Goal: Task Accomplishment & Management: Manage account settings

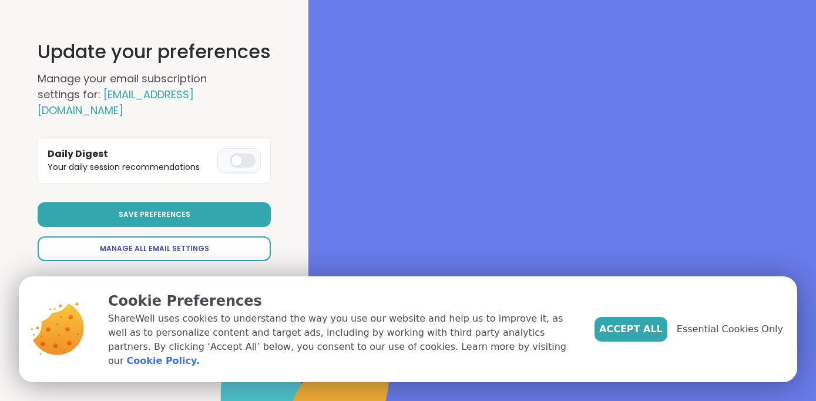
click at [221, 236] on link "Manage All Email Settings" at bounding box center [154, 248] width 233 height 25
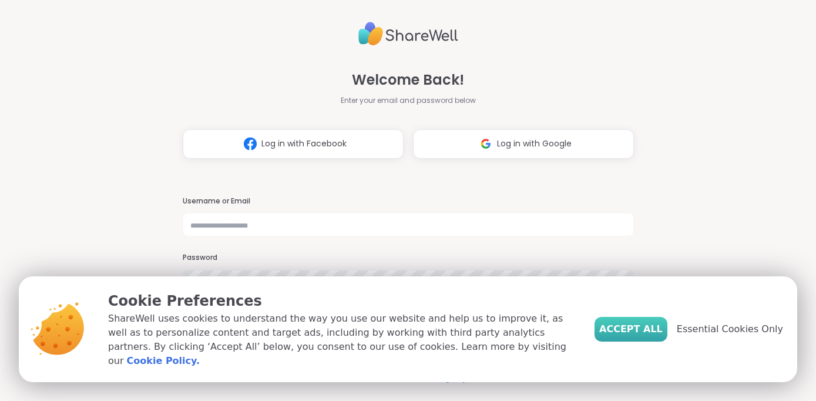
click at [657, 336] on span "Accept All" at bounding box center [630, 329] width 63 height 14
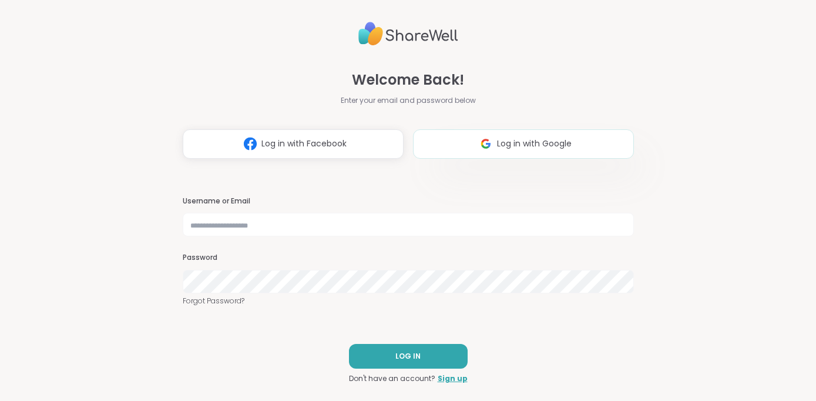
click at [519, 142] on span "Log in with Google" at bounding box center [534, 143] width 75 height 12
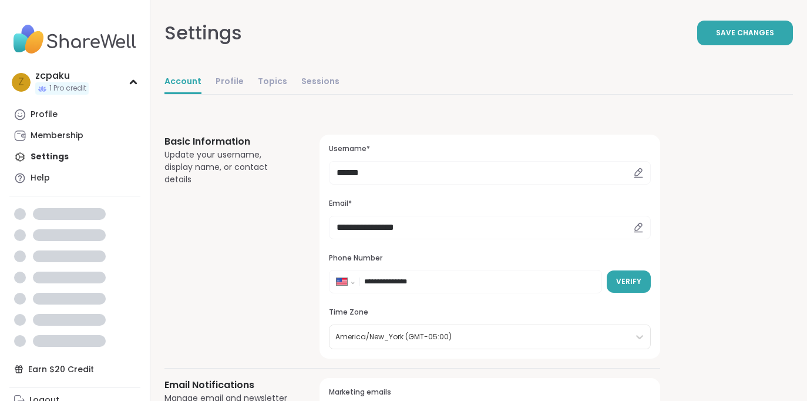
select select "**"
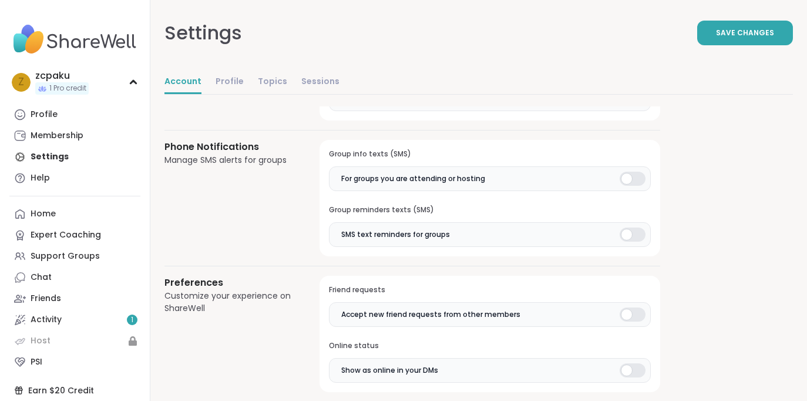
scroll to position [763, 0]
click at [632, 174] on div at bounding box center [633, 178] width 26 height 14
click at [628, 231] on div at bounding box center [633, 234] width 26 height 14
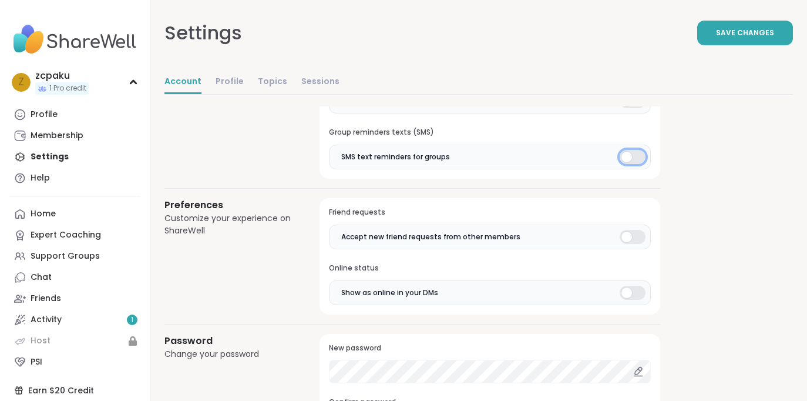
scroll to position [881, 0]
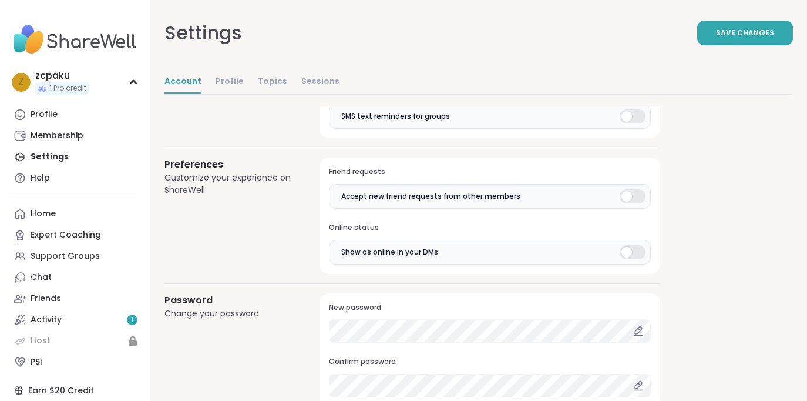
click at [630, 203] on label "Accept new friend requests from other members" at bounding box center [490, 196] width 322 height 25
click at [633, 249] on div at bounding box center [633, 252] width 26 height 14
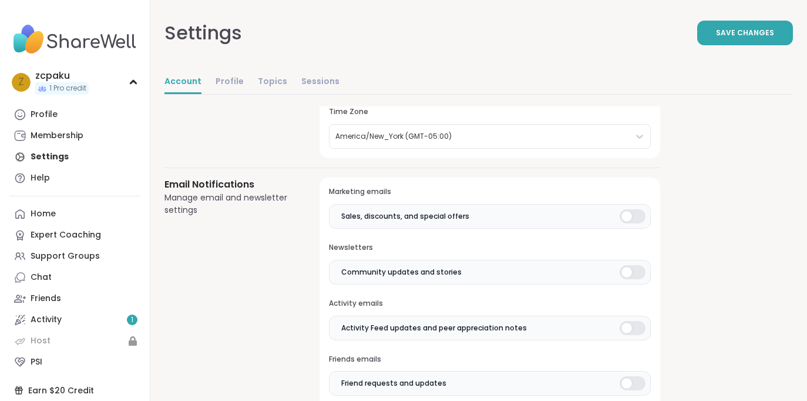
scroll to position [235, 0]
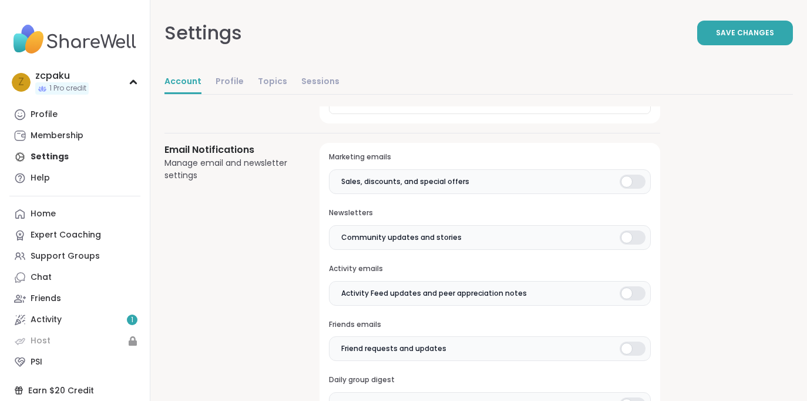
click at [638, 186] on div at bounding box center [633, 181] width 26 height 14
click at [632, 237] on div at bounding box center [633, 237] width 26 height 14
click at [632, 287] on div at bounding box center [633, 293] width 26 height 14
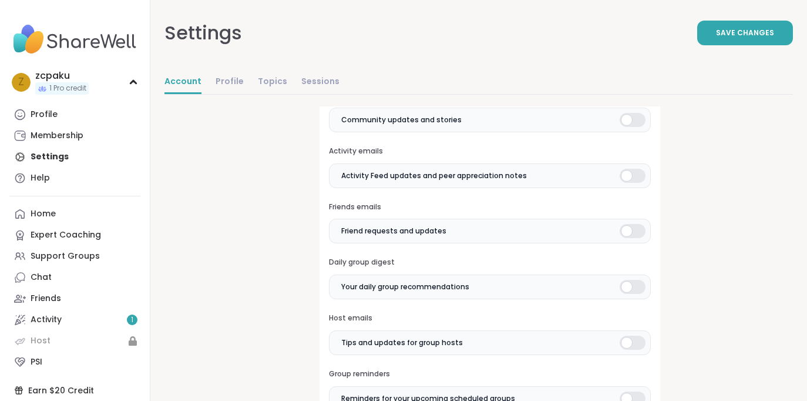
click at [634, 233] on div at bounding box center [633, 231] width 26 height 14
click at [634, 287] on div at bounding box center [633, 287] width 26 height 14
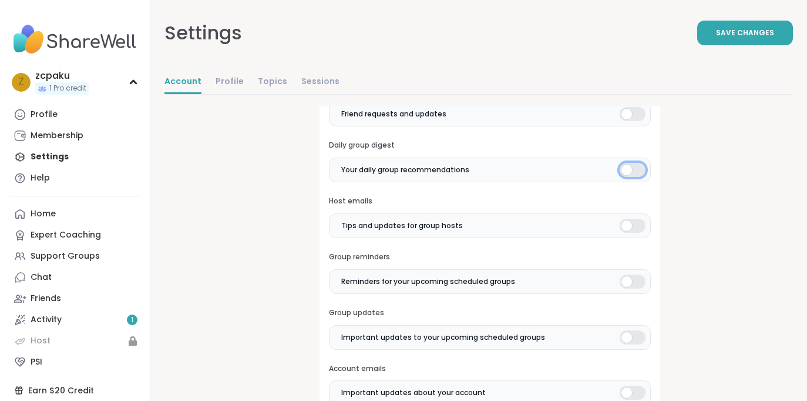
scroll to position [470, 0]
click at [636, 218] on div at bounding box center [633, 225] width 26 height 14
click at [635, 280] on div at bounding box center [633, 281] width 26 height 14
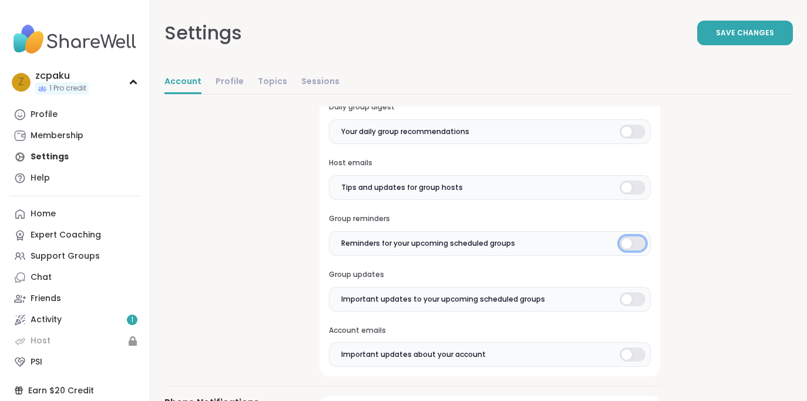
scroll to position [529, 0]
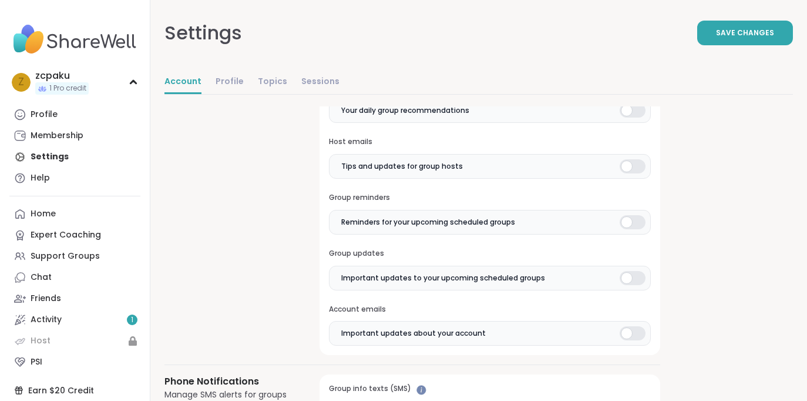
click at [635, 284] on div at bounding box center [633, 278] width 26 height 14
click at [635, 324] on label "Important updates about your account" at bounding box center [490, 333] width 322 height 25
click at [730, 31] on span "Save Changes" at bounding box center [745, 33] width 58 height 11
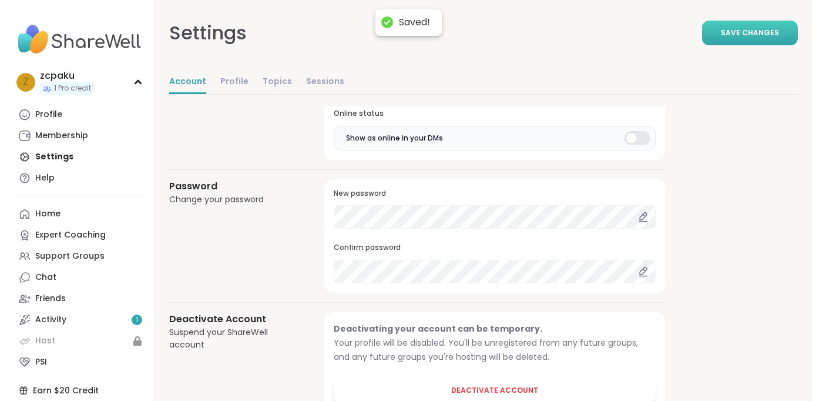
scroll to position [1034, 0]
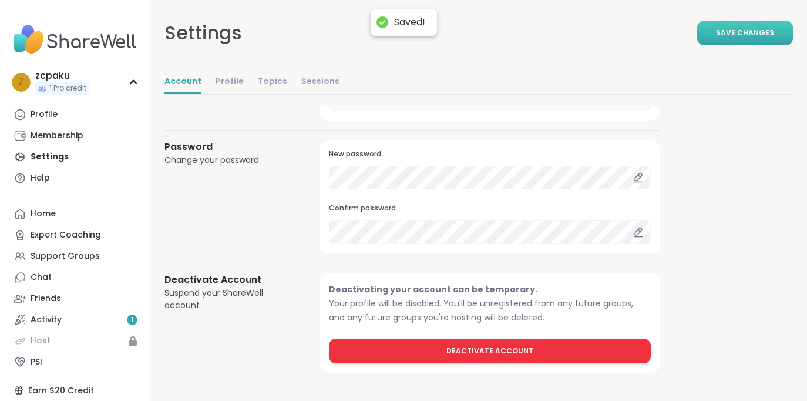
click at [505, 348] on span "Deactivate Account" at bounding box center [489, 350] width 87 height 11
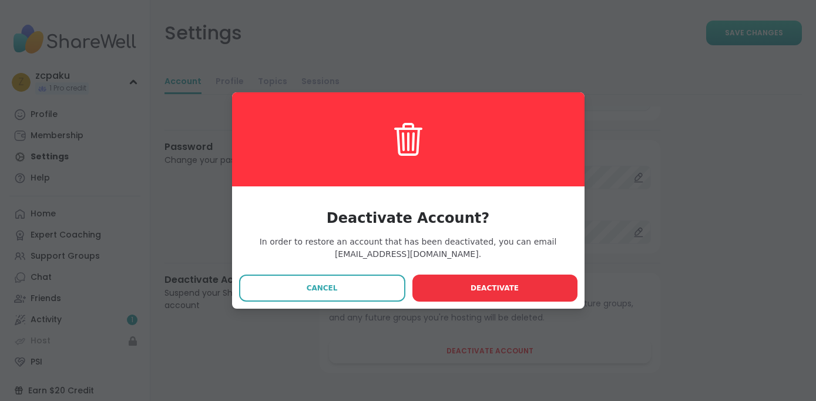
click at [479, 291] on span "Deactivate" at bounding box center [494, 287] width 48 height 11
